Goal: Book appointment/travel/reservation

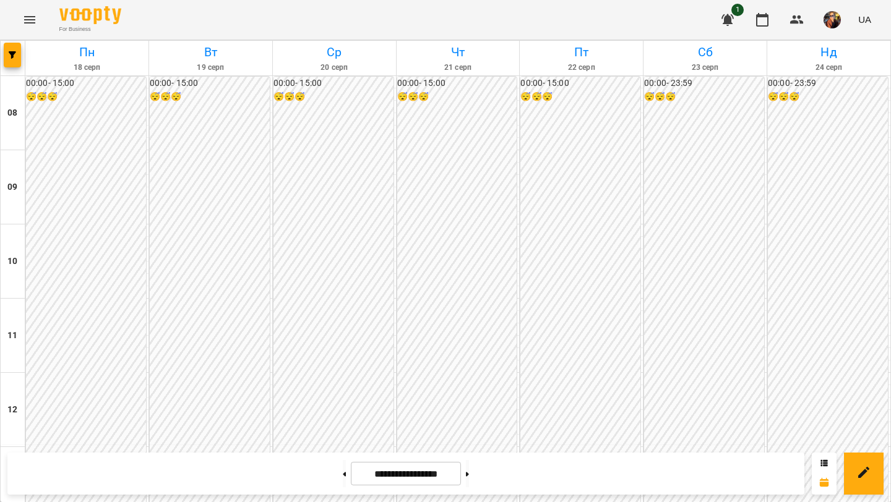
scroll to position [494, 0]
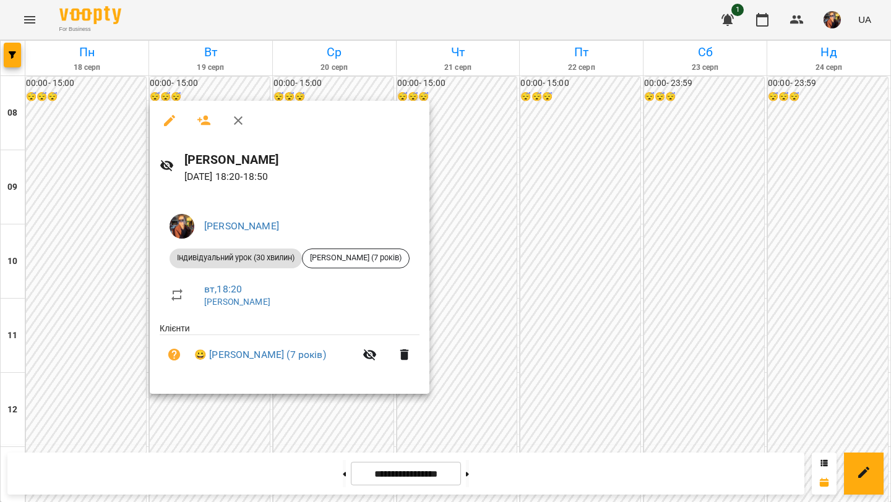
click at [239, 125] on icon "button" at bounding box center [238, 120] width 15 height 15
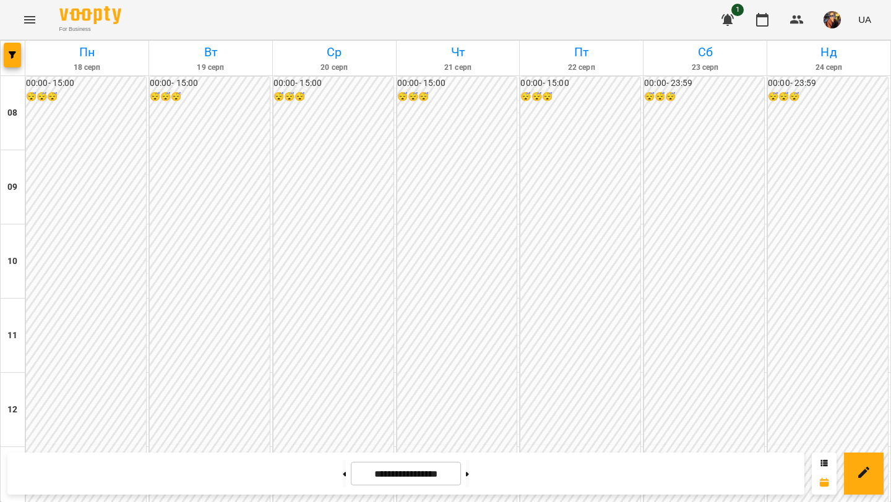
scroll to position [505, 0]
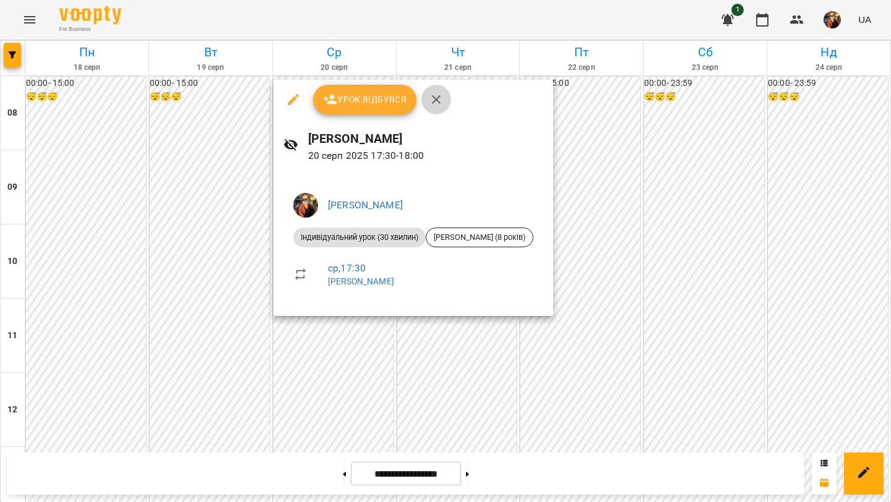
click at [434, 101] on icon "button" at bounding box center [436, 99] width 9 height 9
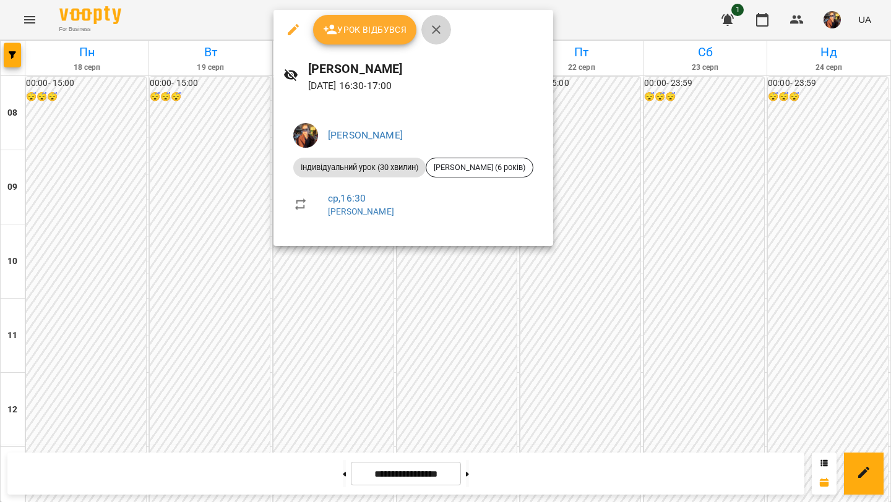
click at [435, 31] on icon "button" at bounding box center [436, 29] width 9 height 9
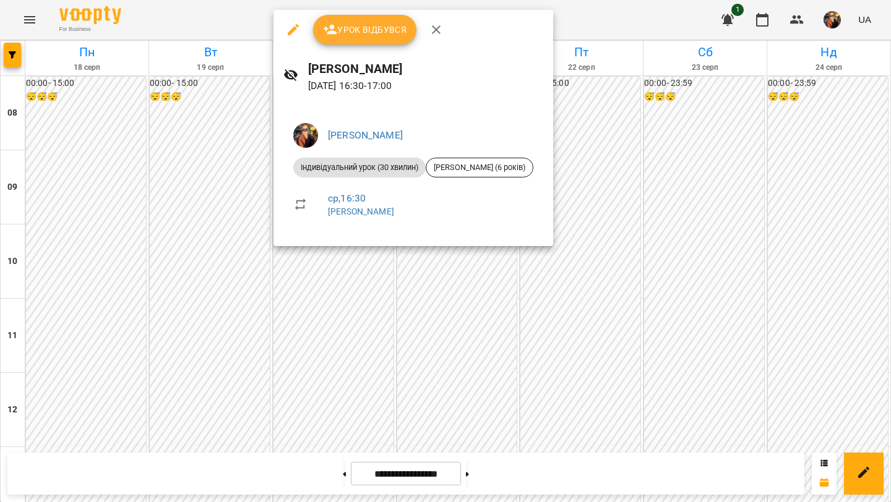
click at [436, 21] on button "button" at bounding box center [436, 30] width 30 height 30
